Goal: Find specific page/section: Find specific page/section

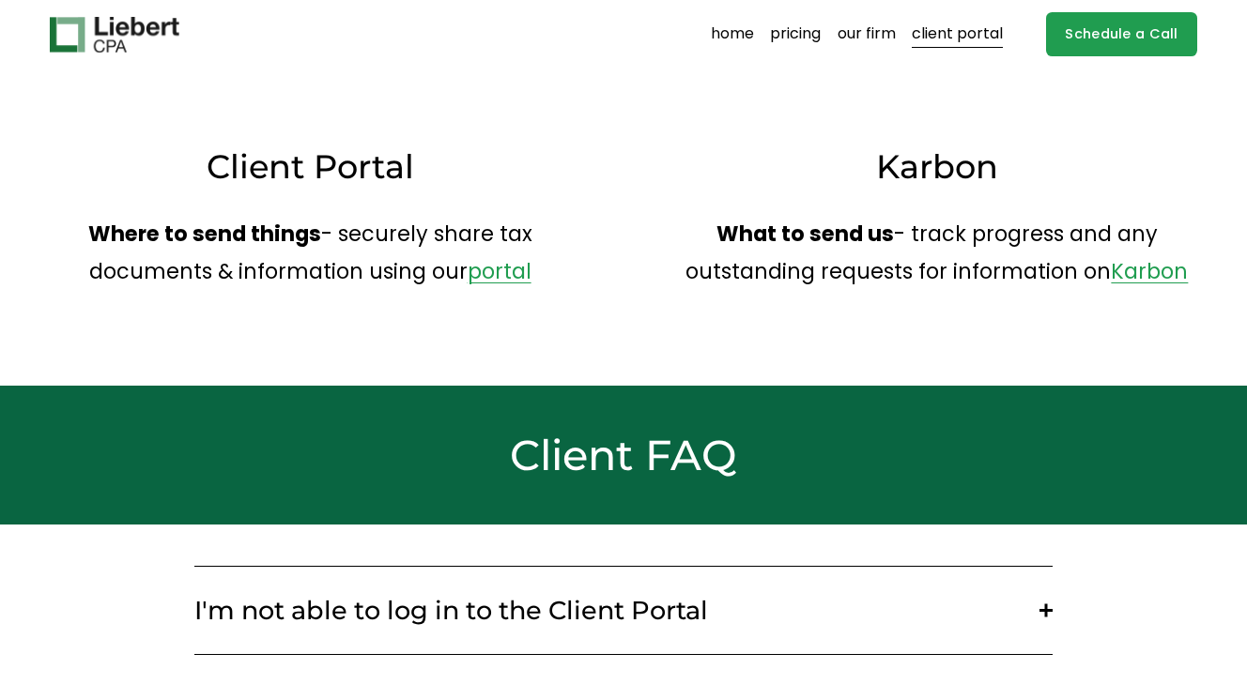
click at [951, 33] on link "client portal" at bounding box center [957, 35] width 91 height 30
click at [971, 47] on link "client portal" at bounding box center [957, 35] width 91 height 30
click at [482, 284] on link "portal" at bounding box center [500, 271] width 64 height 29
